Goal: Communication & Community: Answer question/provide support

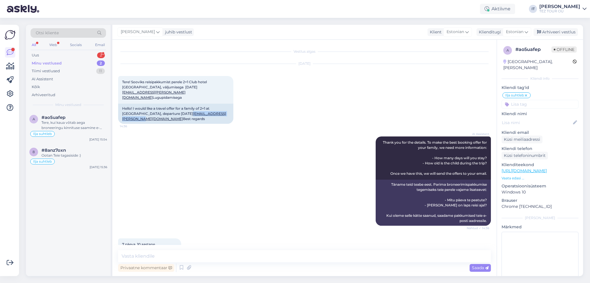
scroll to position [124, 0]
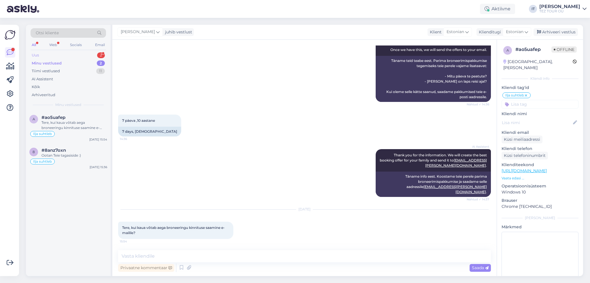
click at [76, 56] on div "Uus 2" at bounding box center [68, 55] width 75 height 8
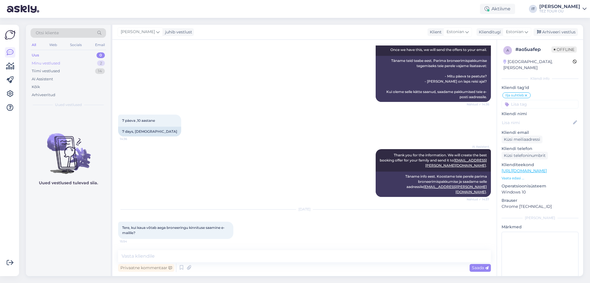
click at [76, 60] on div "Minu vestlused 2" at bounding box center [68, 63] width 75 height 8
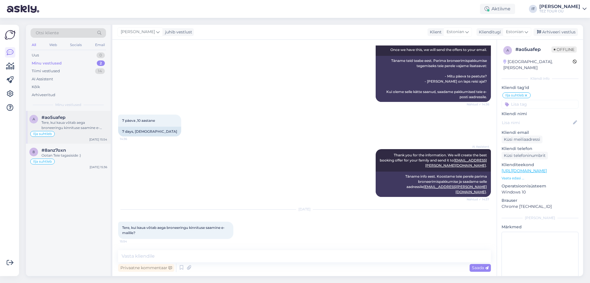
click at [88, 121] on div "Tere, kui kaua võtab aega broneeringu kinnituse saamine e-mailile?" at bounding box center [74, 125] width 66 height 10
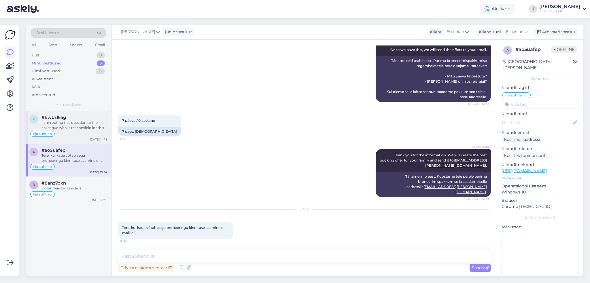
click at [82, 134] on div "Ilja suhtleb" at bounding box center [68, 133] width 78 height 7
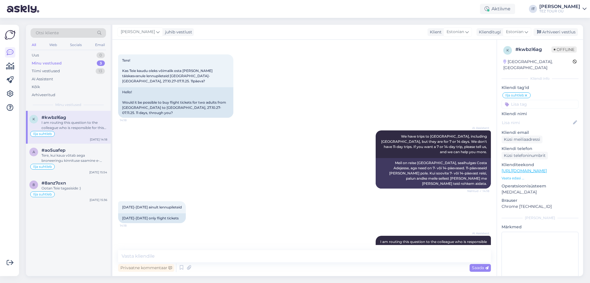
scroll to position [40, 0]
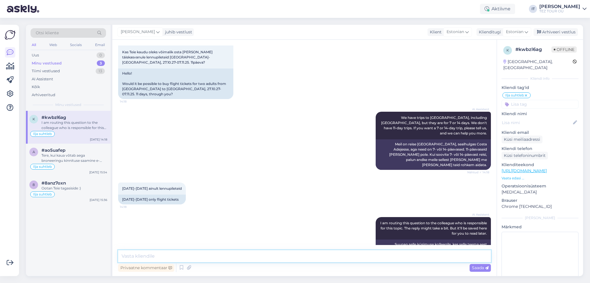
click at [234, 255] on textarea at bounding box center [304, 256] width 373 height 12
type textarea "Tere"
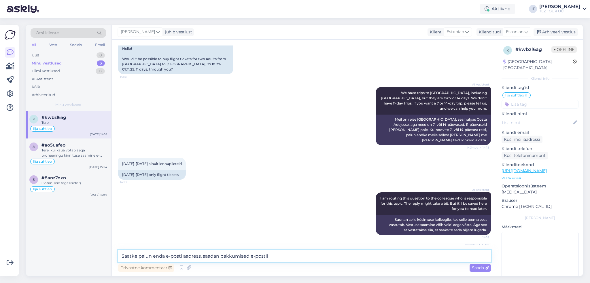
type textarea "Saatke palun enda e-posti aadress, saadan pakkumised e-postile"
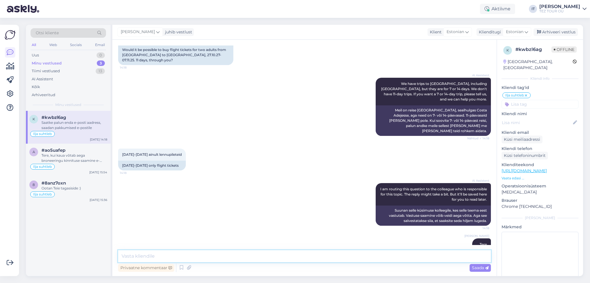
scroll to position [95, 0]
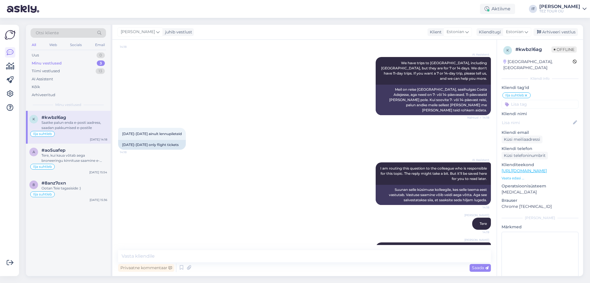
click at [319, 181] on div "AI Assistent I am routing this question to the colleague who is responsible for…" at bounding box center [304, 183] width 373 height 55
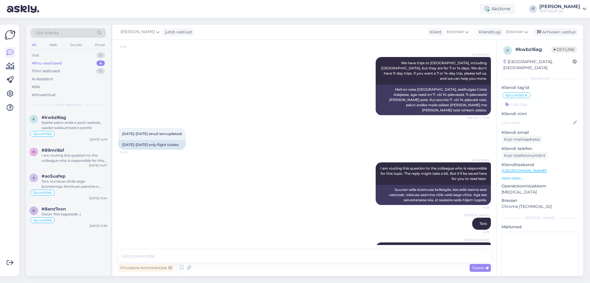
click at [262, 266] on div "Privaatne kommentaar Saada" at bounding box center [304, 267] width 373 height 11
click at [60, 153] on div "I am routing this question to the colleague who is responsible for this topic. …" at bounding box center [74, 158] width 66 height 10
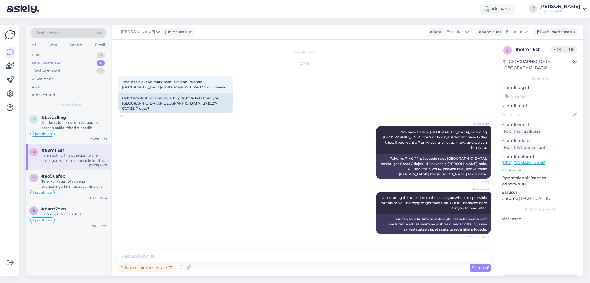
scroll to position [0, 0]
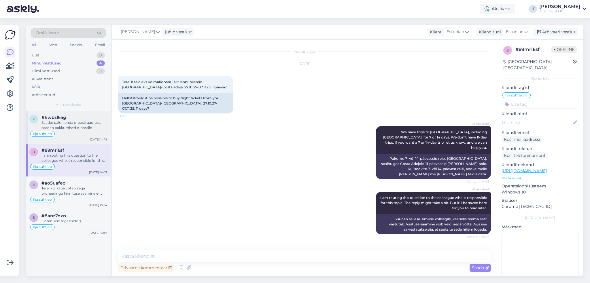
click at [84, 129] on div "Saatke palun enda e-posti aadress, saadan pakkumised e-postile" at bounding box center [74, 125] width 66 height 10
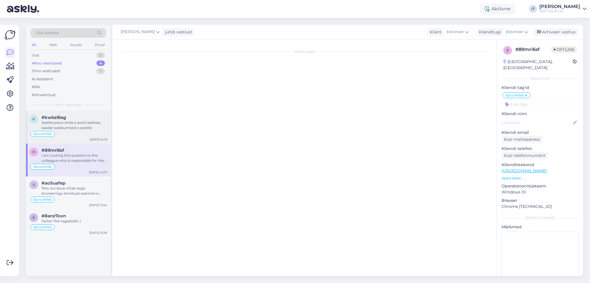
scroll to position [95, 0]
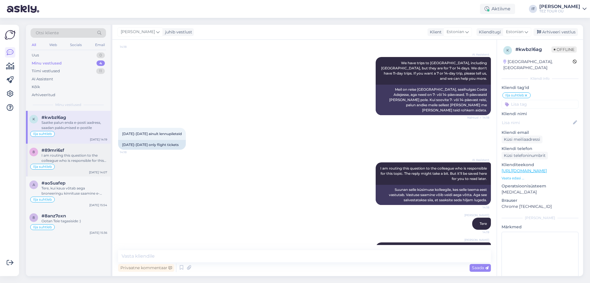
click at [72, 162] on div "I am routing this question to the colleague who is responsible for this topic. …" at bounding box center [74, 158] width 66 height 10
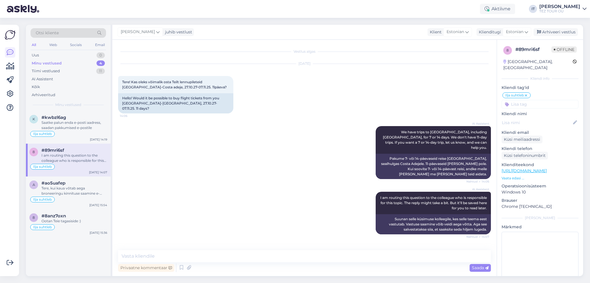
scroll to position [0, 0]
click at [86, 130] on div "Saatke palun enda e-posti aadress, saadan pakkumised e-postile" at bounding box center [74, 125] width 66 height 10
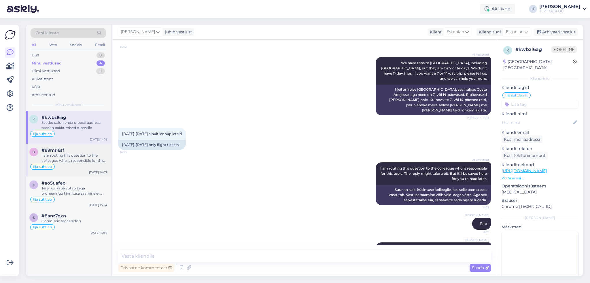
click at [86, 160] on div "I am routing this question to the colleague who is responsible for this topic. …" at bounding box center [74, 158] width 66 height 10
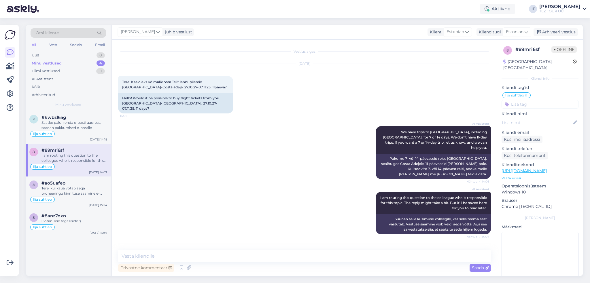
scroll to position [0, 0]
click at [84, 121] on div "Saatke palun enda e-posti aadress, saadan pakkumised e-postile" at bounding box center [74, 125] width 66 height 10
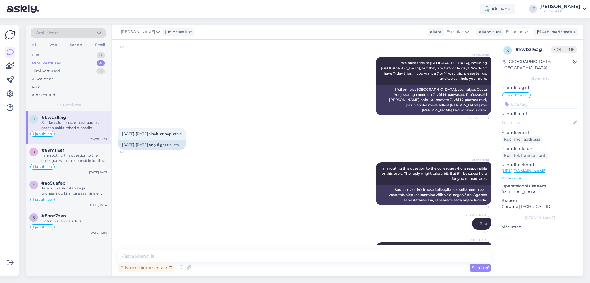
drag, startPoint x: 380, startPoint y: 228, endPoint x: 462, endPoint y: 228, distance: 82.1
click at [486, 243] on div "Ilja Tserepanov Saatke palun enda e-posti aadress, saadan pakkumised e-postile …" at bounding box center [433, 251] width 115 height 17
copy span "Saatke palun enda e-posti aadress, saadan pakkumised e-postile"
click at [91, 159] on div "I am routing this question to the colleague who is responsible for this topic. …" at bounding box center [74, 158] width 66 height 10
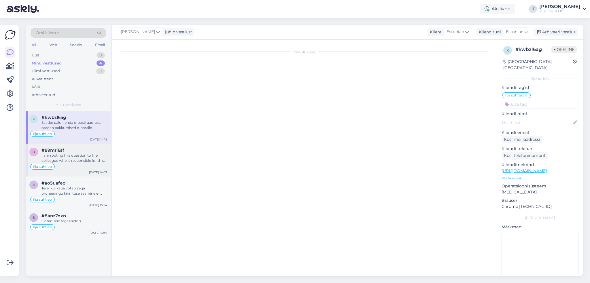
scroll to position [0, 0]
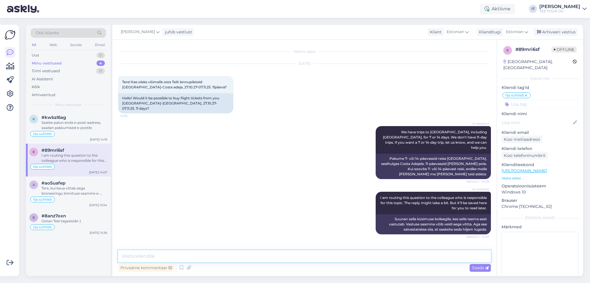
click at [216, 257] on textarea at bounding box center [304, 256] width 373 height 12
paste textarea "Saatke palun enda e-posti aadress, saadan pakkumised e-postile"
type textarea "Saatke palun enda e-posti aadress, saadan pakkumised e-postile"
click at [480, 268] on span "Saada" at bounding box center [480, 267] width 17 height 5
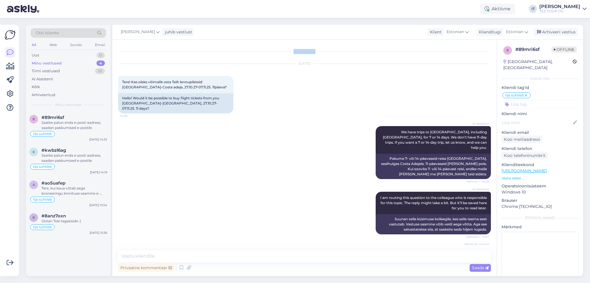
drag, startPoint x: 296, startPoint y: 52, endPoint x: 336, endPoint y: 56, distance: 41.1
click at [336, 56] on div "Vestlus algas [DATE] Tere! Kas oleks võimalik osta Teilt lennupileteid [GEOGRAP…" at bounding box center [307, 146] width 378 height 200
click at [338, 56] on div "Vestlus algas [DATE] Tere! Kas oleks võimalik osta Teilt lennupileteid [GEOGRAP…" at bounding box center [307, 146] width 378 height 200
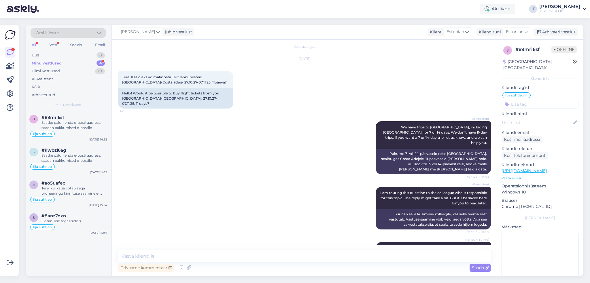
scroll to position [10, 0]
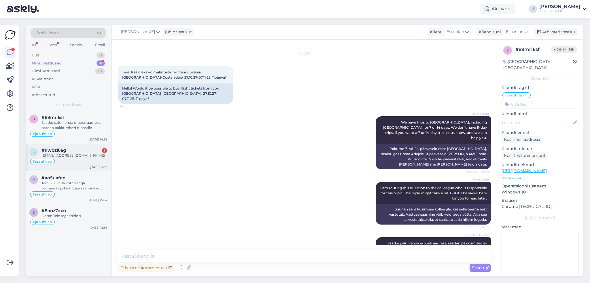
click at [85, 157] on div "[EMAIL_ADDRESS][DOMAIN_NAME]" at bounding box center [74, 155] width 66 height 5
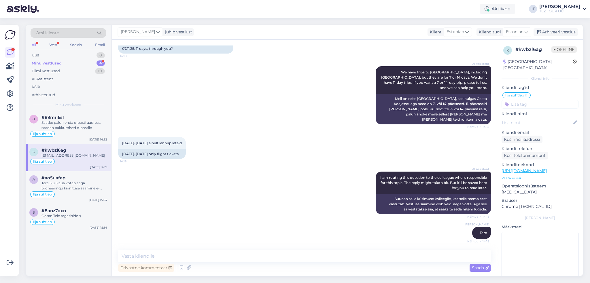
scroll to position [120, 0]
